Goal: Task Accomplishment & Management: Complete application form

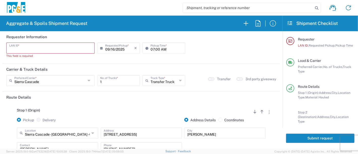
click at [30, 49] on input "text" at bounding box center [50, 47] width 82 height 9
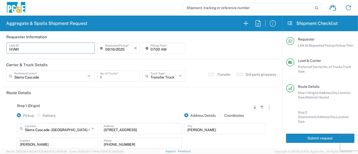
type input "HVM1"
click at [156, 48] on input "07:00 AM" at bounding box center [166, 47] width 32 height 9
type input "07:30 AM"
drag, startPoint x: 23, startPoint y: 49, endPoint x: 0, endPoint y: 49, distance: 23.4
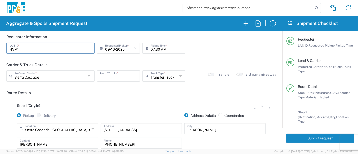
click at [0, 49] on form "Requester Information HVM1 LAN ID * [DATE] × Requested Pickup * Cancel Apply 07…" at bounding box center [141, 89] width 282 height 117
click at [36, 50] on input "HVM1" at bounding box center [50, 47] width 82 height 9
drag, startPoint x: 32, startPoint y: 50, endPoint x: 0, endPoint y: 44, distance: 32.2
click at [0, 44] on form "Requester Information HVM1 LAN ID * [DATE] × Requested Pickup * Cancel Apply 07…" at bounding box center [141, 89] width 282 height 117
paste input "J4VB"
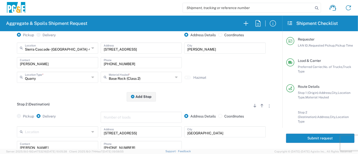
scroll to position [84, 0]
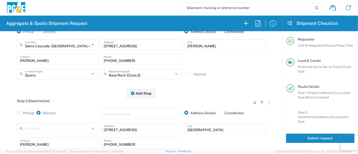
type input "J4VB"
click at [27, 61] on input "[PERSON_NAME]" at bounding box center [57, 59] width 75 height 9
type input "[PERSON_NAME]"
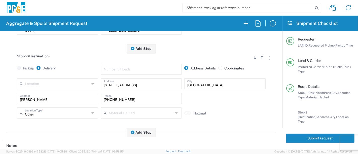
scroll to position [140, 0]
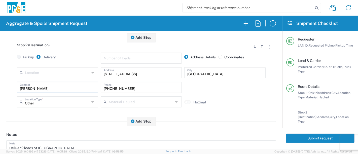
drag, startPoint x: 16, startPoint y: 86, endPoint x: 0, endPoint y: 80, distance: 17.0
click at [0, 83] on form "Requester Information J4VB LAN ID * [DATE] × Requested Pickup * Cancel Apply 07…" at bounding box center [141, 89] width 282 height 117
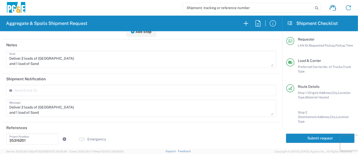
scroll to position [0, 0]
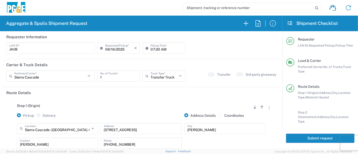
type input "[PERSON_NAME]"
click at [303, 138] on button "Submit request" at bounding box center [320, 138] width 68 height 9
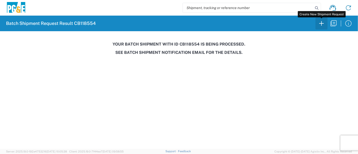
click at [319, 25] on icon "button" at bounding box center [321, 23] width 8 height 8
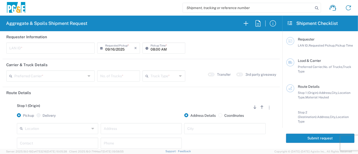
click at [28, 46] on input "text" at bounding box center [50, 47] width 82 height 9
type input "HVM1"
click at [150, 50] on input "08:00 AM" at bounding box center [166, 47] width 32 height 9
type input "07:30 AM"
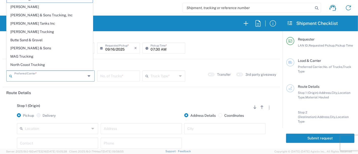
click at [63, 77] on input "text" at bounding box center [49, 75] width 71 height 9
click at [45, 12] on span "[PERSON_NAME] & Sons Trucking, Inc" at bounding box center [50, 15] width 86 height 8
type input "[PERSON_NAME] & Sons Trucking, Inc"
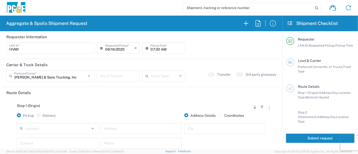
click at [101, 78] on input "number" at bounding box center [118, 75] width 37 height 9
type input "1"
click at [160, 77] on input "text" at bounding box center [163, 75] width 27 height 9
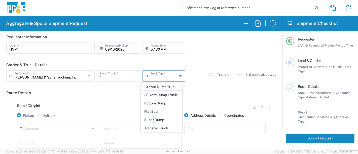
click at [153, 118] on span "Super Dump" at bounding box center [161, 120] width 41 height 8
type input "Super Dump"
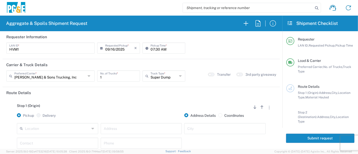
click at [114, 127] on input "text" at bounding box center [141, 128] width 75 height 9
type input "[STREET_ADDRESS]"
type input "Foresthill"
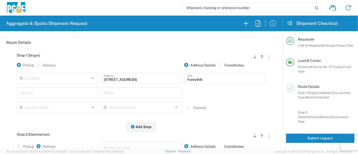
scroll to position [56, 0]
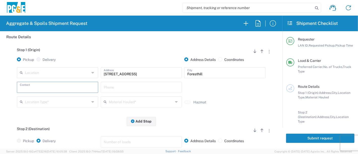
click at [47, 86] on input "text" at bounding box center [57, 86] width 75 height 9
type input "Hadrian"
type input "[PHONE_NUMBER]"
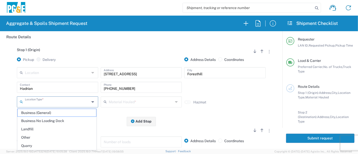
click at [53, 104] on input "text" at bounding box center [57, 101] width 65 height 9
click at [45, 142] on li "Quarry" at bounding box center [56, 146] width 79 height 8
click at [50, 105] on input "Quarry" at bounding box center [57, 101] width 65 height 9
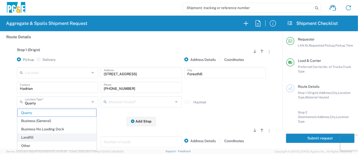
click at [42, 138] on span "Landfill" at bounding box center [57, 138] width 79 height 8
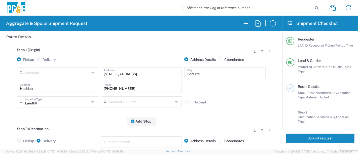
click at [47, 104] on input "Landfill" at bounding box center [57, 101] width 65 height 9
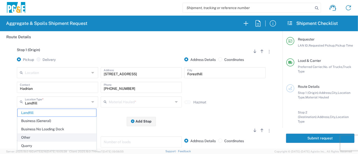
click at [40, 139] on span "Other" at bounding box center [57, 138] width 79 height 8
type input "Other"
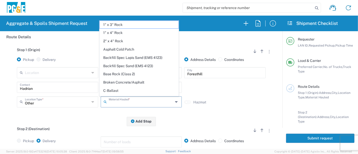
click at [122, 101] on input "text" at bounding box center [141, 101] width 65 height 9
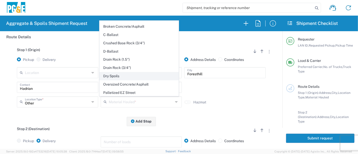
click at [119, 74] on span "Dry Spoils" at bounding box center [139, 76] width 79 height 8
type input "Dry Spoils"
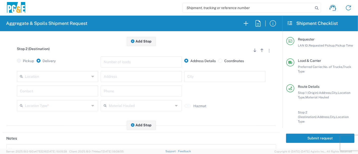
scroll to position [140, 0]
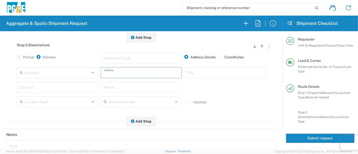
click at [119, 69] on input "text" at bounding box center [141, 72] width 75 height 9
type input "[STREET_ADDRESS]"
type input "Foresthill"
click at [62, 88] on input "text" at bounding box center [57, 86] width 75 height 9
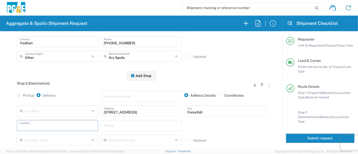
scroll to position [84, 0]
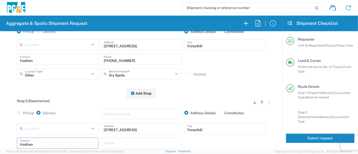
type input "Hadrian"
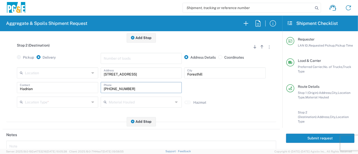
scroll to position [140, 0]
type input "[PHONE_NUMBER]"
click at [59, 104] on input "text" at bounding box center [57, 101] width 65 height 9
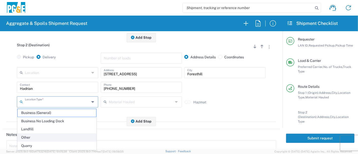
click at [38, 136] on span "Other" at bounding box center [57, 138] width 79 height 8
type input "Other"
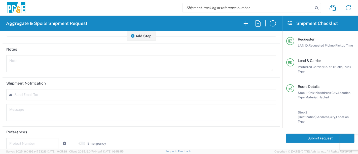
scroll to position [229, 0]
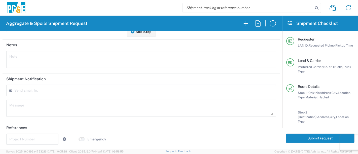
click at [34, 137] on input "text" at bounding box center [32, 138] width 46 height 9
click at [29, 139] on input "text" at bounding box center [32, 138] width 46 height 9
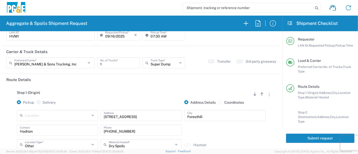
scroll to position [0, 0]
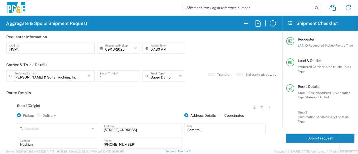
type input "35392113"
click at [208, 75] on button "button" at bounding box center [211, 75] width 7 height 4
click at [312, 137] on button "Submit request" at bounding box center [320, 138] width 68 height 9
